Goal: Task Accomplishment & Management: Complete application form

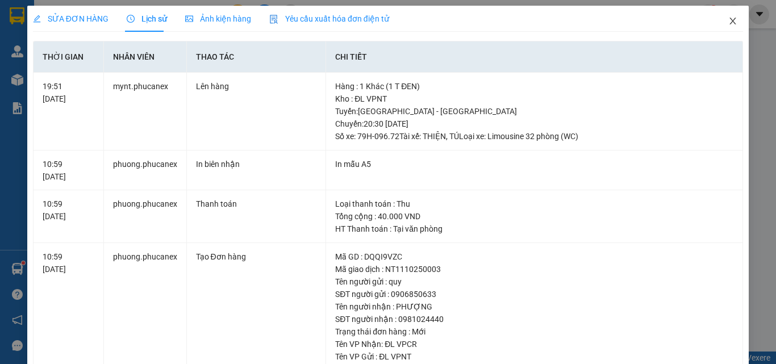
click at [731, 22] on span "Close" at bounding box center [733, 22] width 32 height 32
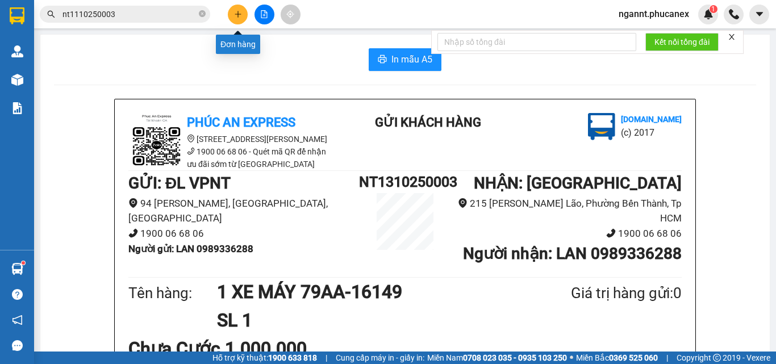
click at [231, 15] on button at bounding box center [238, 15] width 20 height 20
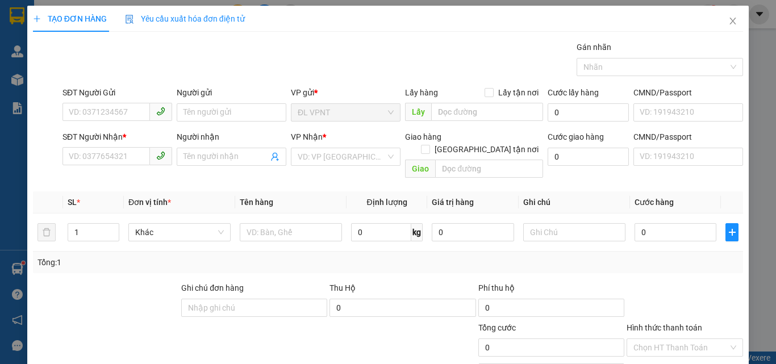
click at [125, 101] on div "SĐT Người Gửi" at bounding box center [117, 94] width 110 height 17
click at [120, 112] on input "SĐT Người Gửi" at bounding box center [105, 112] width 87 height 18
click at [83, 113] on input "0913424787" at bounding box center [105, 112] width 87 height 18
click at [86, 114] on input "0913424787" at bounding box center [105, 112] width 87 height 18
click at [98, 112] on input "0913424787" at bounding box center [105, 112] width 87 height 18
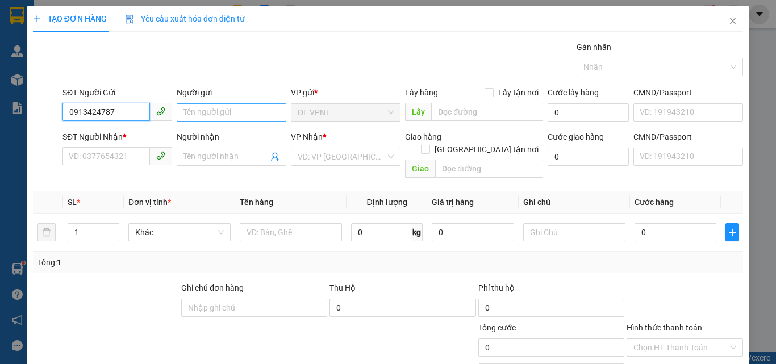
type input "0913424787"
click at [254, 115] on input "Người gửi" at bounding box center [232, 112] width 110 height 18
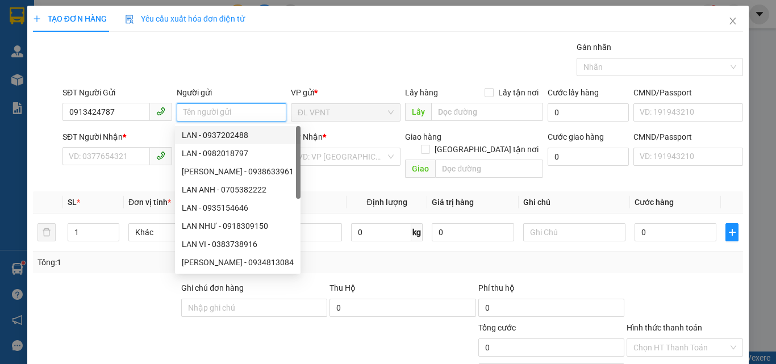
click at [238, 114] on input "Người gửi" at bounding box center [232, 112] width 110 height 18
type input "THÁI"
click at [106, 168] on div "SĐT Người Nhận * VD: 0377654321" at bounding box center [117, 151] width 110 height 40
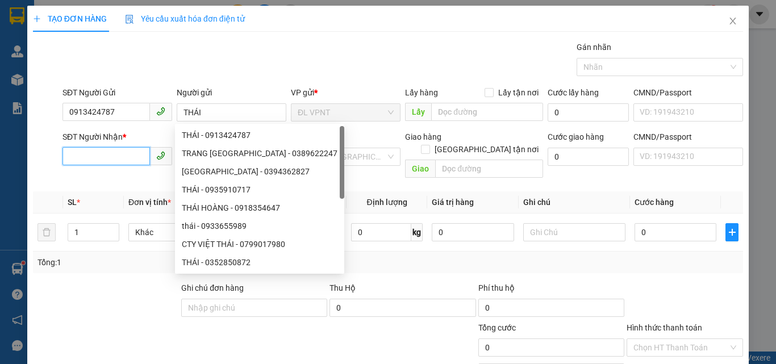
click at [116, 156] on input "SĐT Người Nhận *" at bounding box center [105, 156] width 87 height 18
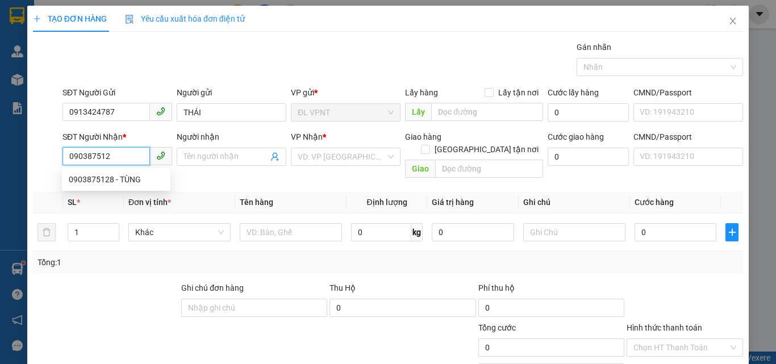
type input "0903875128"
click at [121, 177] on div "0903875128 - TÙNG" at bounding box center [116, 179] width 95 height 12
type input "TÙNG"
type input "0903875128"
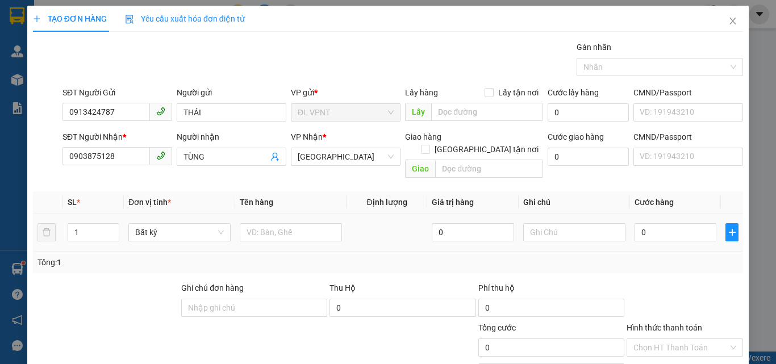
click at [278, 235] on td at bounding box center [290, 233] width 111 height 38
click at [280, 229] on div at bounding box center [291, 232] width 102 height 23
click at [280, 225] on input "text" at bounding box center [291, 232] width 102 height 18
type input "1T"
click at [698, 224] on input "0" at bounding box center [676, 232] width 82 height 18
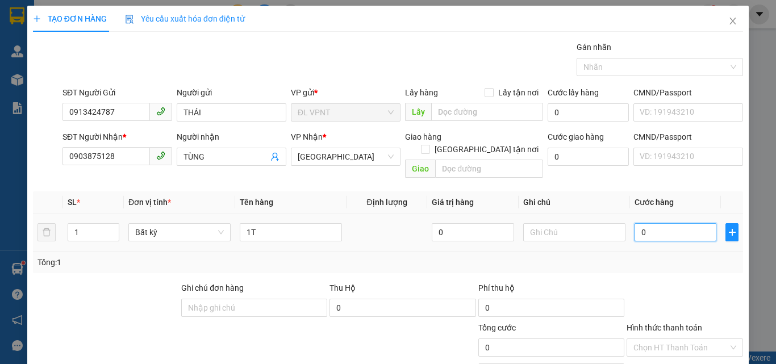
type input "4"
type input "40"
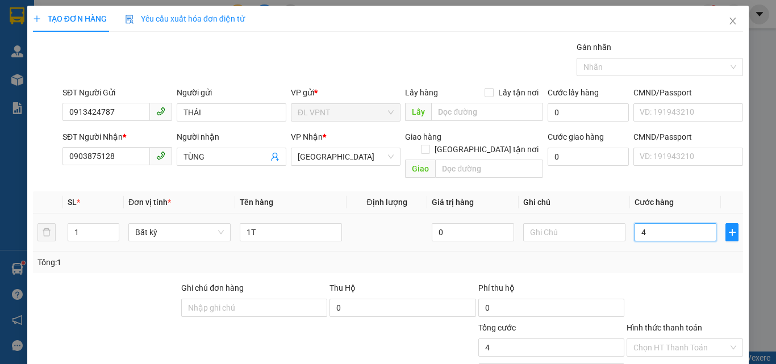
type input "40"
type input "40.000"
click at [689, 235] on td "40.000" at bounding box center [675, 233] width 91 height 38
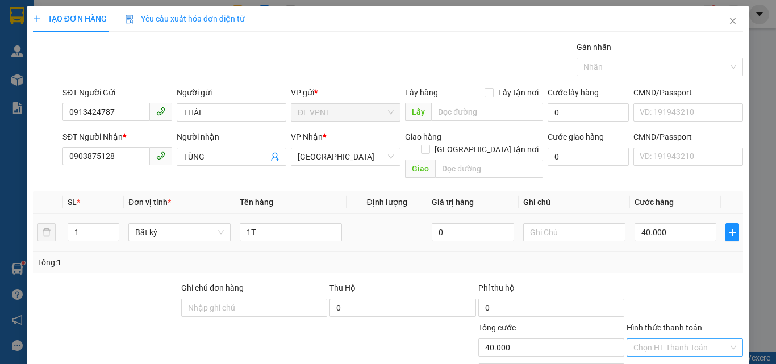
scroll to position [56, 0]
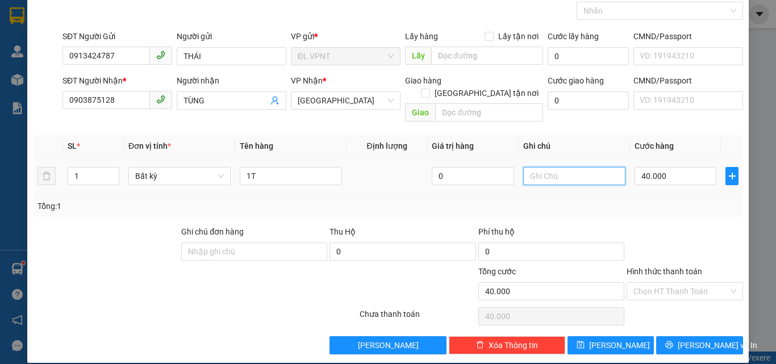
click at [570, 167] on input "text" at bounding box center [574, 176] width 102 height 18
type input "H"
click at [570, 167] on input "text" at bounding box center [574, 176] width 102 height 18
type input "X"
type input "GỌI GẤP"
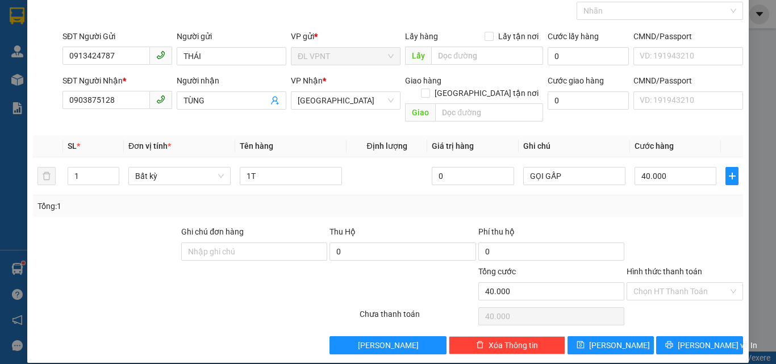
click at [536, 207] on div "Transit Pickup Surcharge Ids Transit Deliver Surcharge Ids Transit Deliver Surc…" at bounding box center [388, 170] width 710 height 370
click at [685, 339] on span "[PERSON_NAME] và In" at bounding box center [718, 345] width 80 height 12
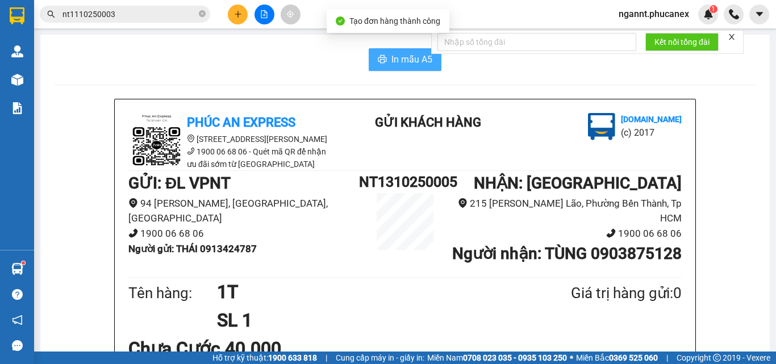
click at [402, 65] on span "In mẫu A5" at bounding box center [411, 59] width 41 height 14
